Goal: Information Seeking & Learning: Learn about a topic

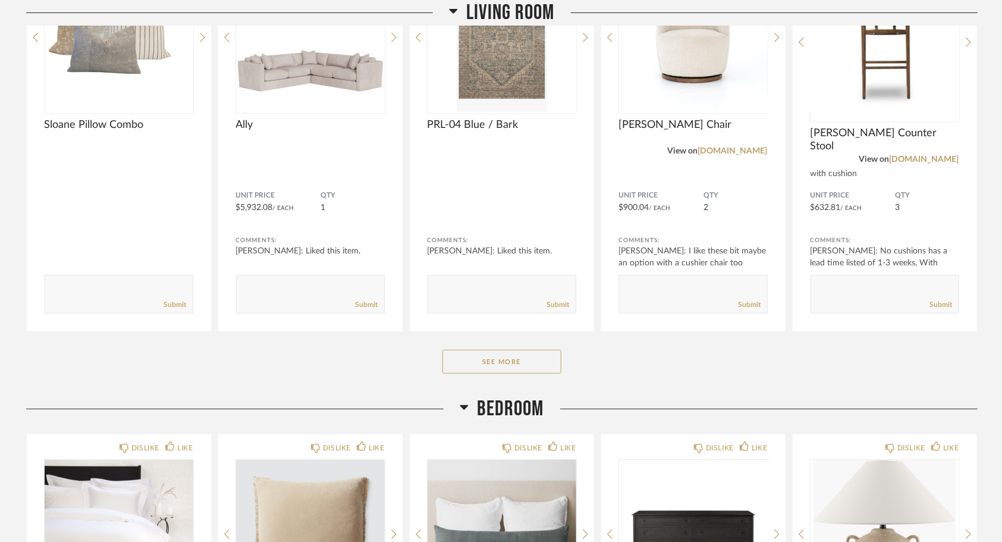
scroll to position [280, 0]
click at [466, 360] on button "See More" at bounding box center [502, 362] width 119 height 24
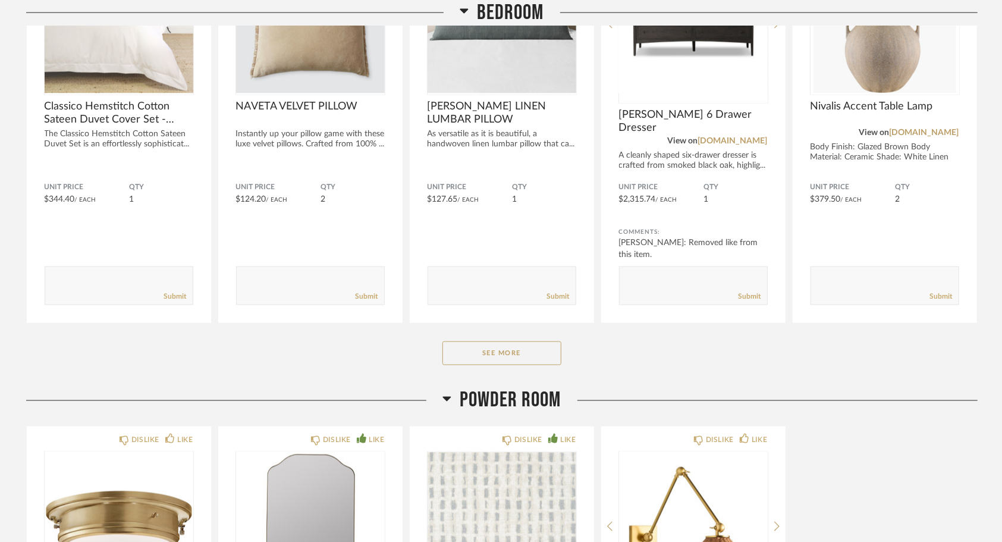
scroll to position [1175, 0]
click at [528, 359] on button "See More" at bounding box center [502, 354] width 119 height 24
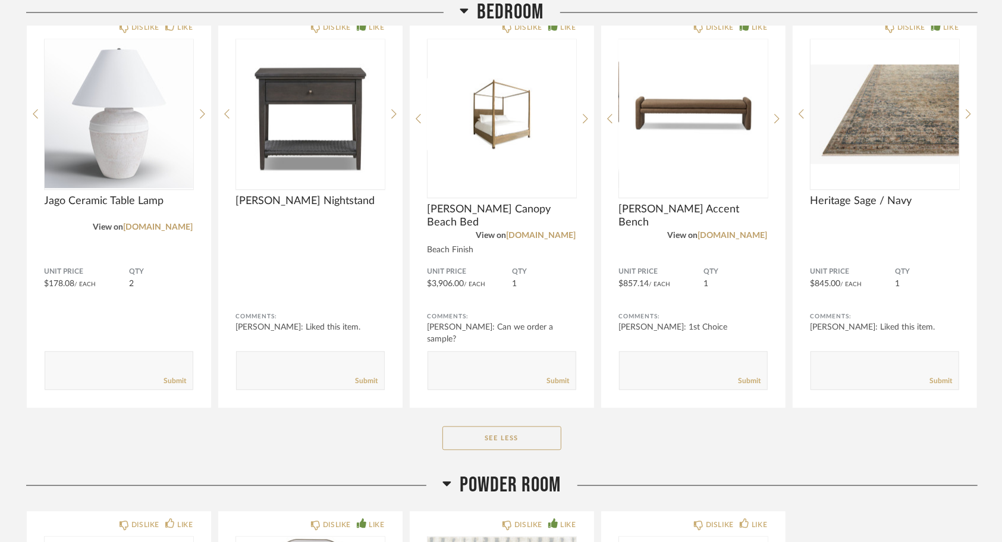
scroll to position [1497, 0]
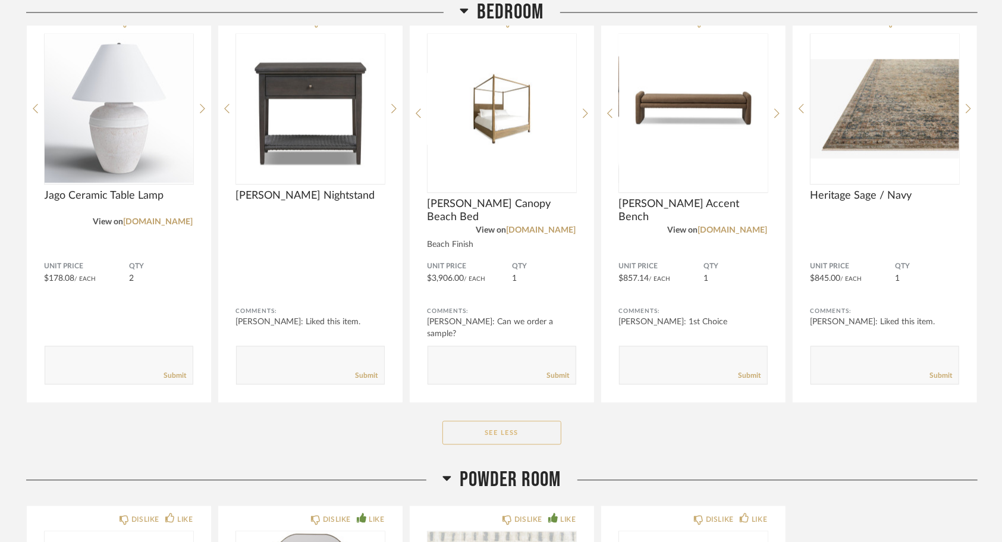
click at [514, 431] on button "See Less" at bounding box center [502, 433] width 119 height 24
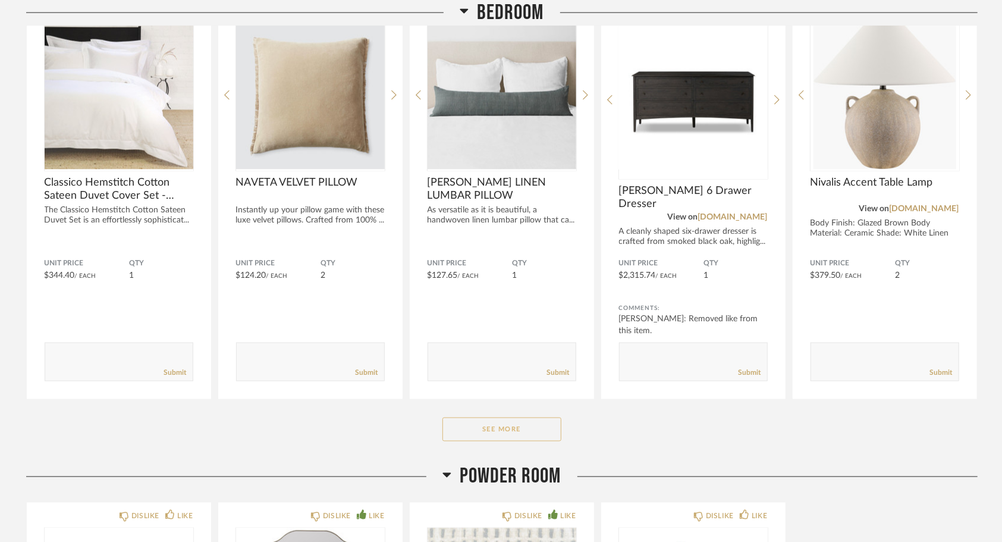
scroll to position [1055, 0]
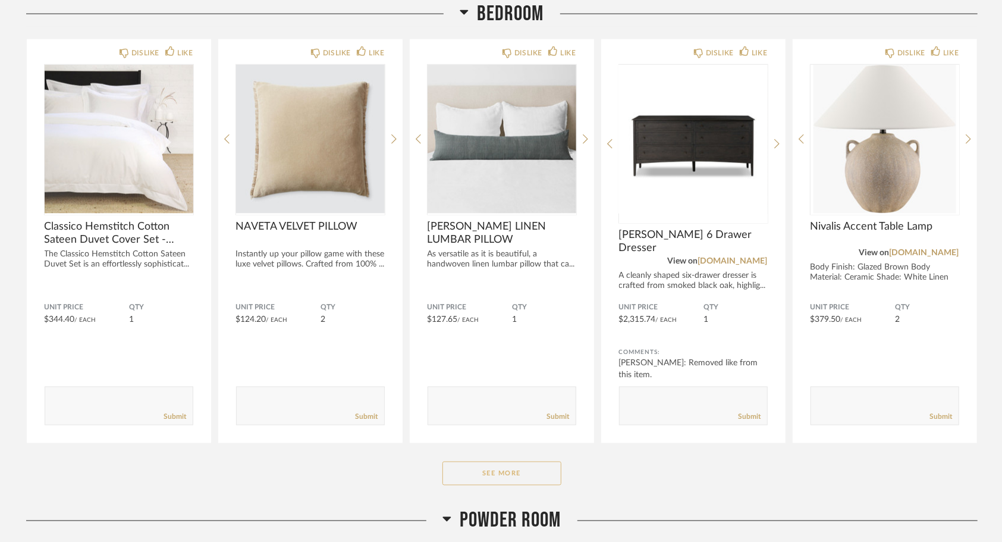
click at [510, 473] on button "See More" at bounding box center [502, 474] width 119 height 24
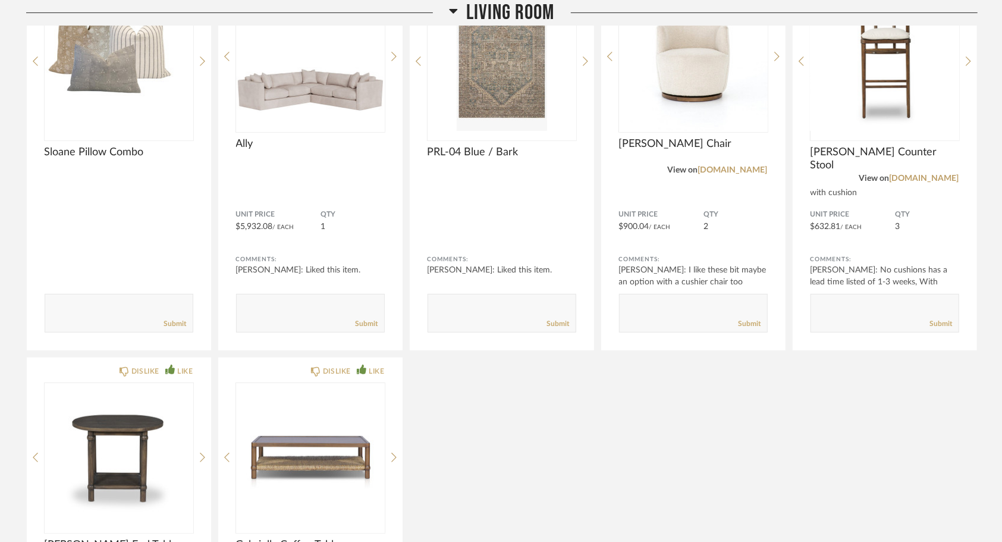
scroll to position [253, 0]
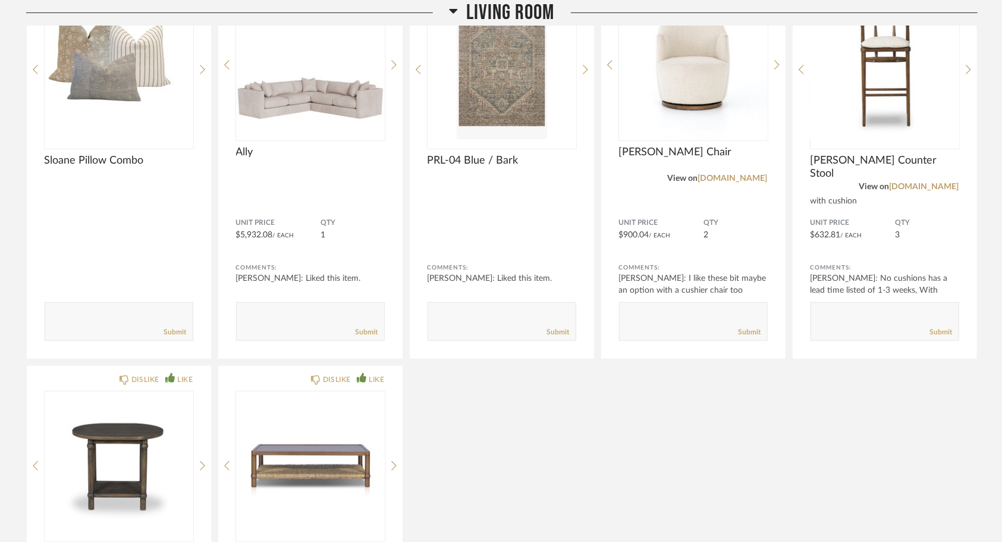
click at [722, 451] on div "DISLIKE LIKE Sloane Pillow Combo Comments: Submit DISLIKE LIKE Ally Unit Price …" at bounding box center [502, 351] width 952 height 774
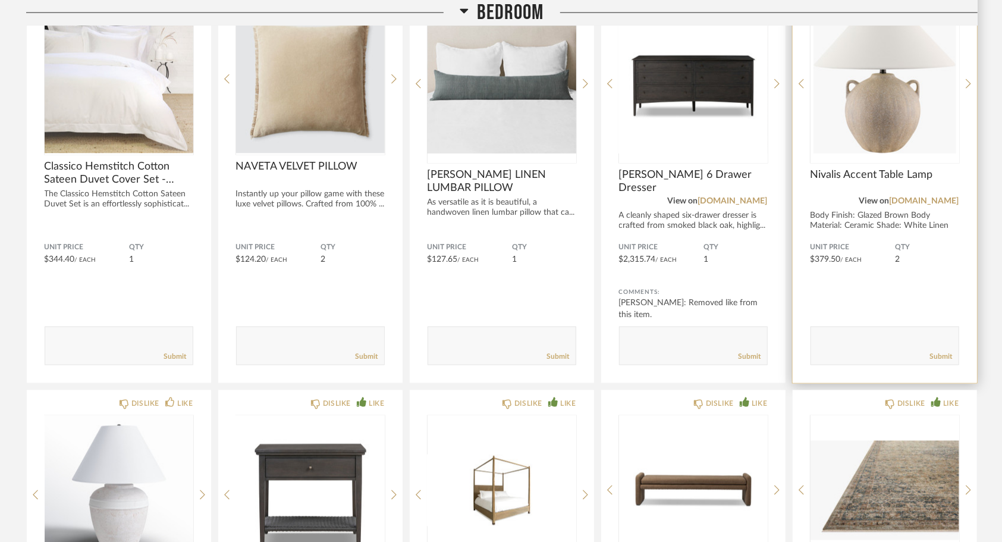
scroll to position [1115, 0]
click at [884, 107] on img "0" at bounding box center [885, 79] width 149 height 149
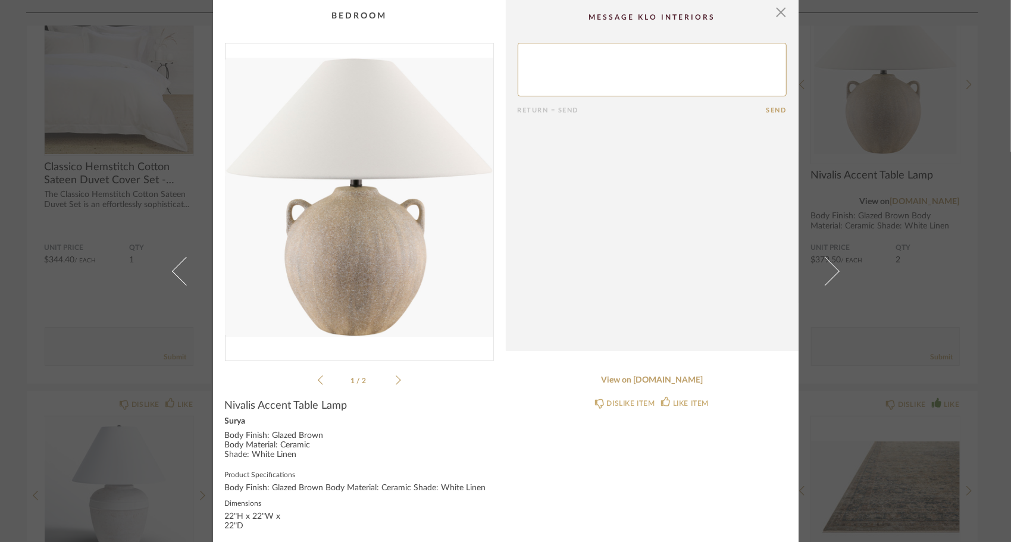
scroll to position [65, 0]
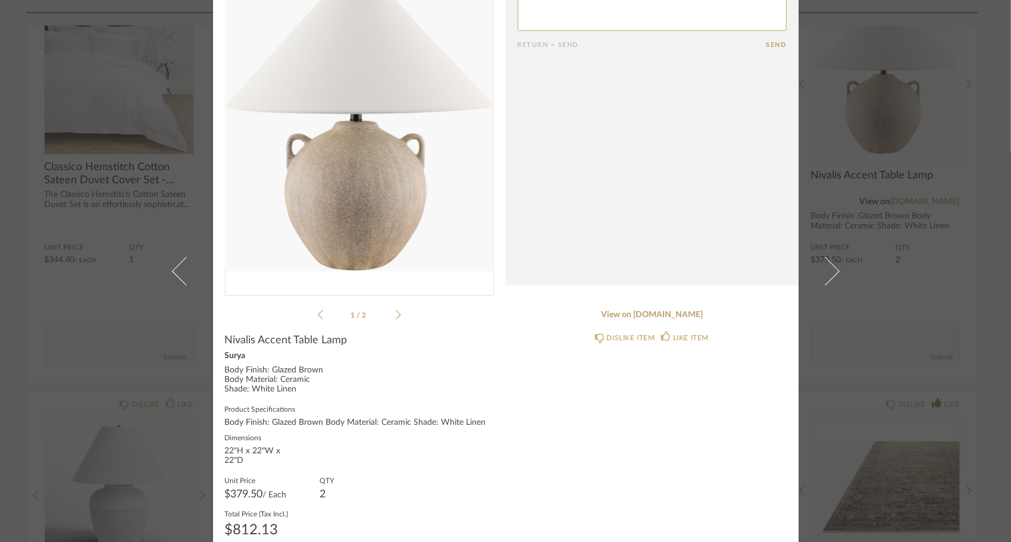
click at [396, 316] on icon at bounding box center [398, 314] width 5 height 11
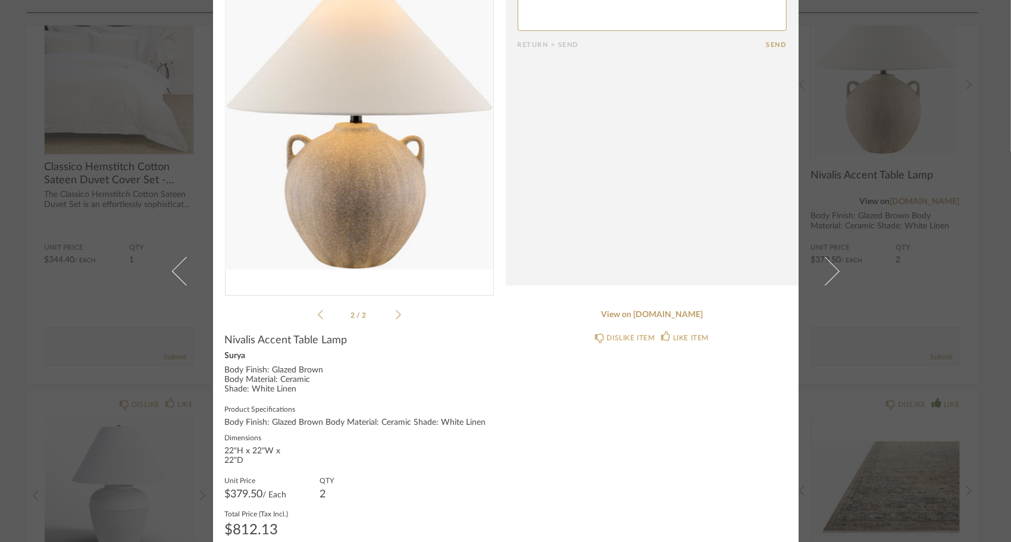
scroll to position [0, 0]
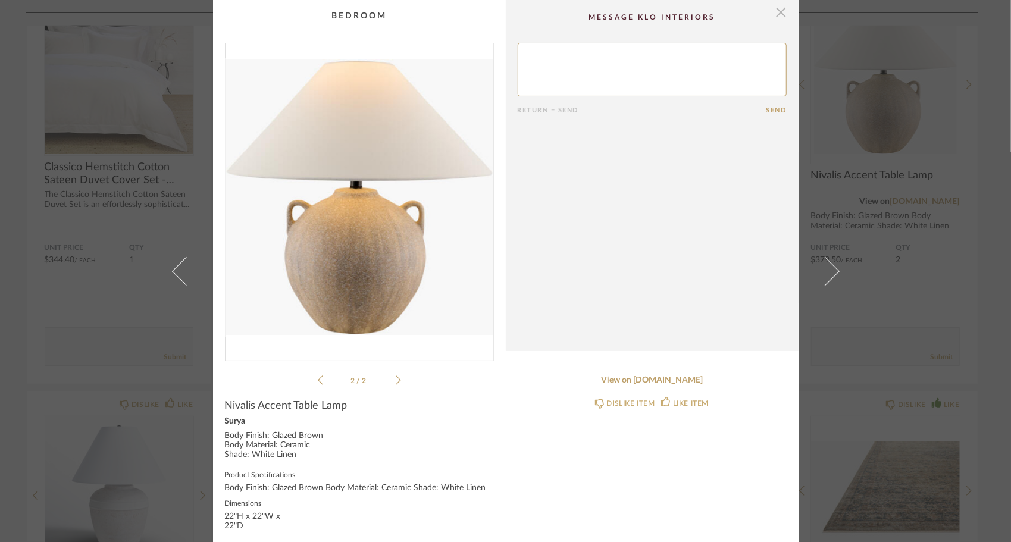
click at [778, 14] on span "button" at bounding box center [781, 12] width 24 height 24
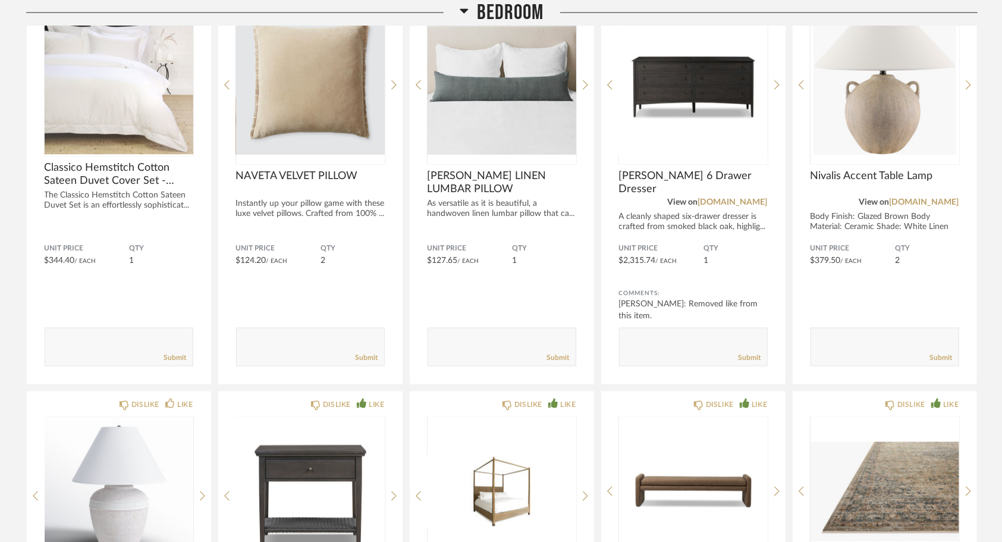
scroll to position [1114, 0]
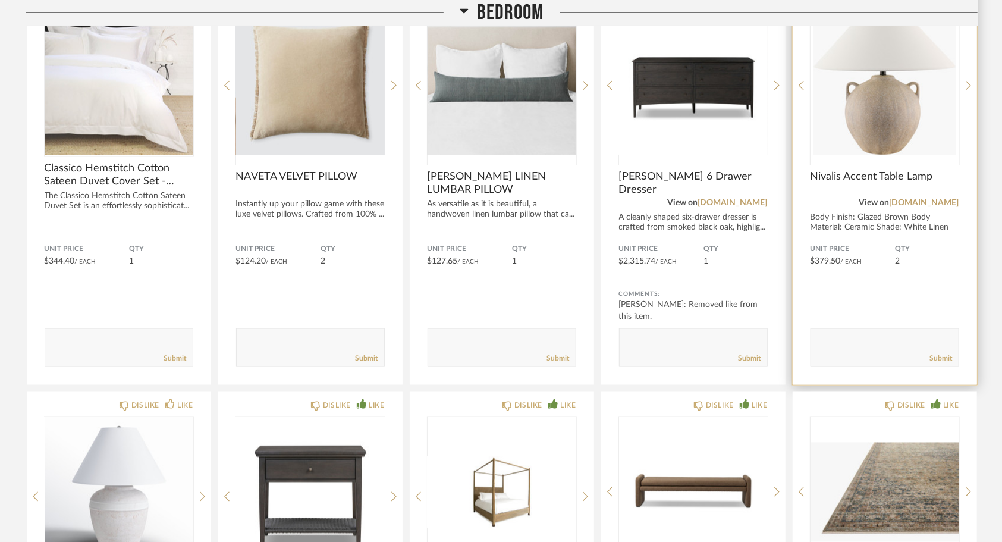
click at [865, 162] on div at bounding box center [885, 86] width 149 height 158
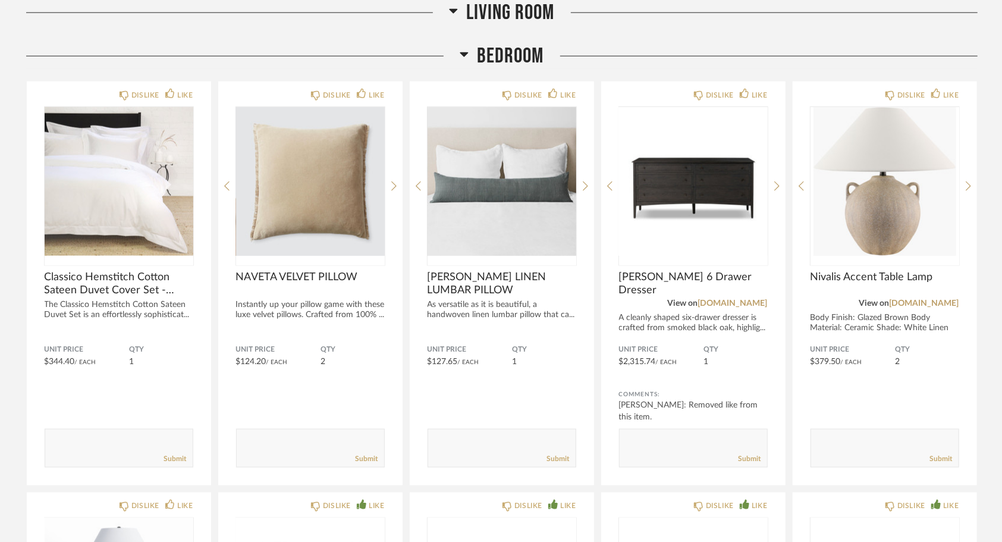
scroll to position [1076, 0]
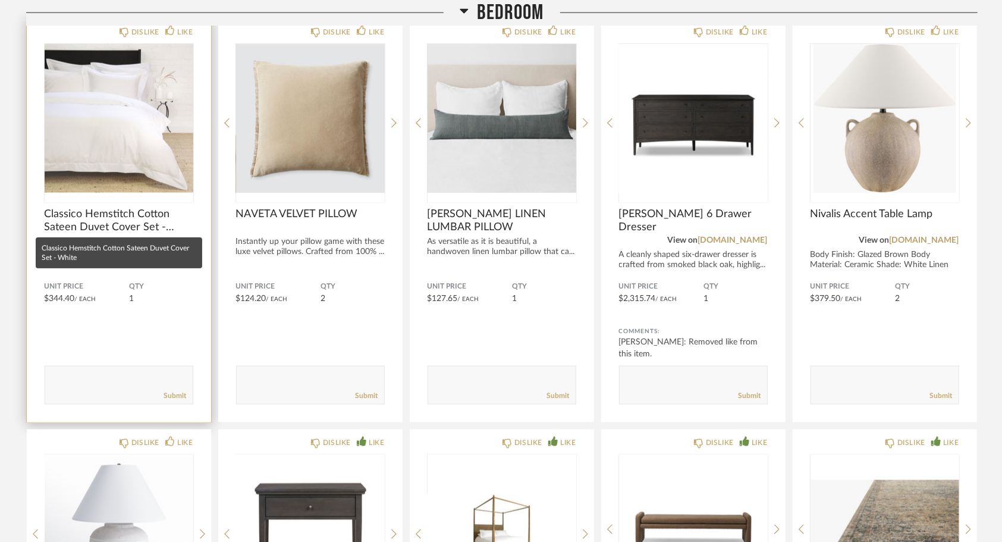
click at [120, 215] on span "Classico Hemstitch Cotton Sateen Duvet Cover Set - White" at bounding box center [119, 221] width 149 height 26
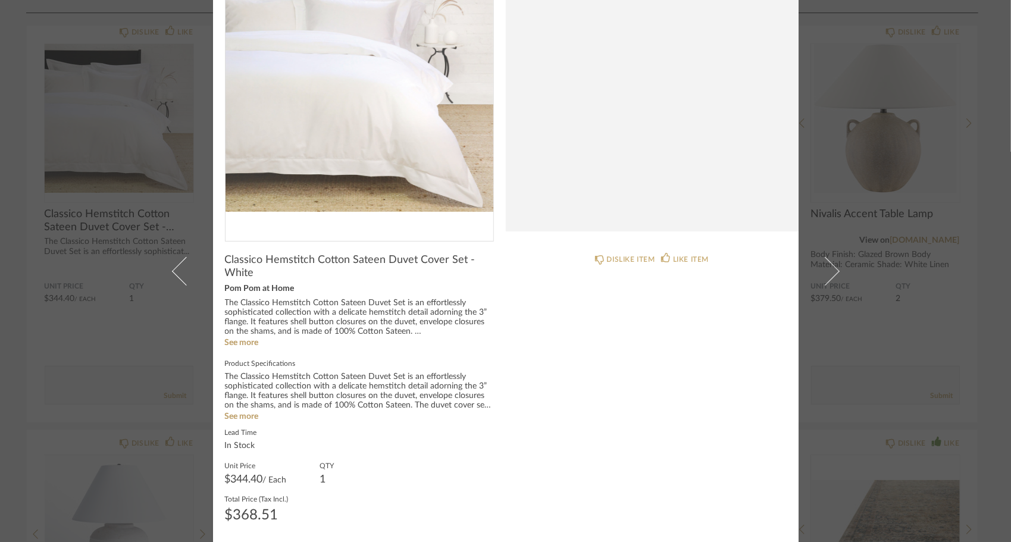
scroll to position [0, 0]
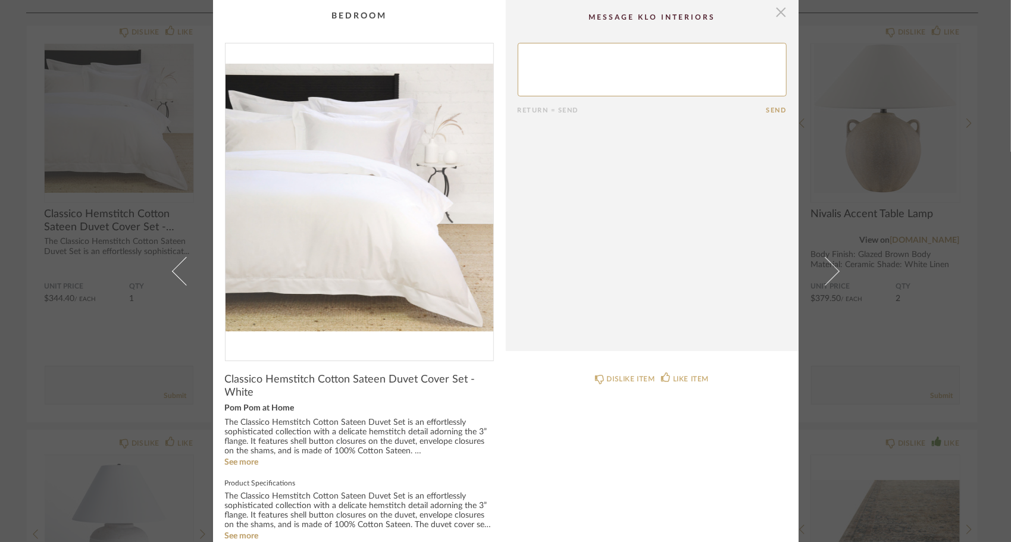
click at [777, 11] on span "button" at bounding box center [781, 12] width 24 height 24
